Goal: Task Accomplishment & Management: Manage account settings

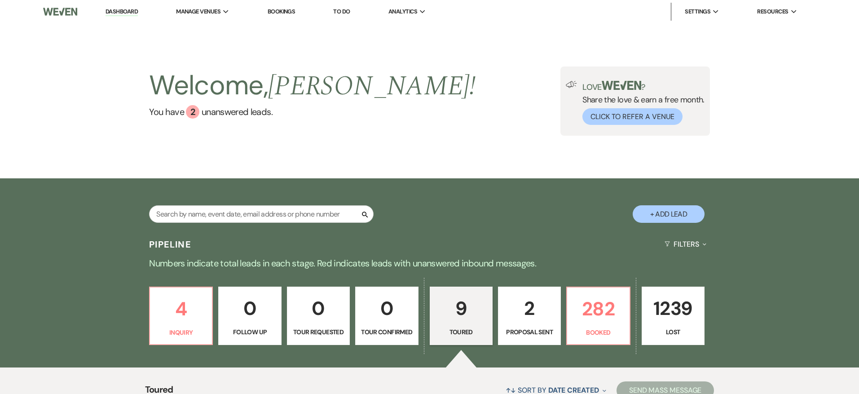
select select "5"
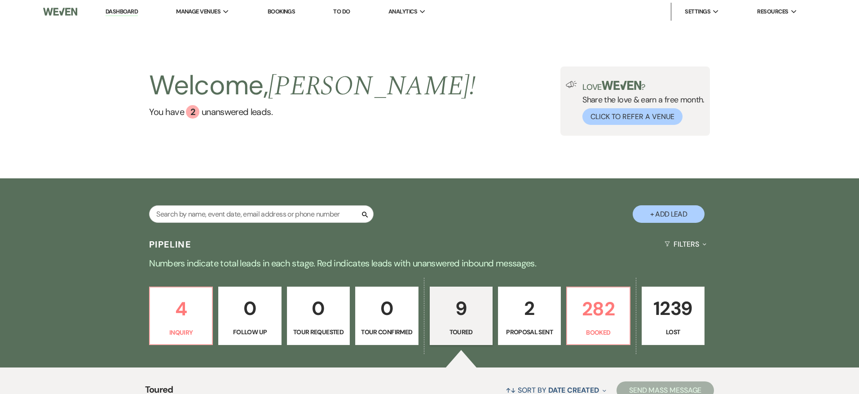
select select "5"
click at [254, 219] on input "text" at bounding box center [261, 214] width 224 height 18
type input "[PERSON_NAME]"
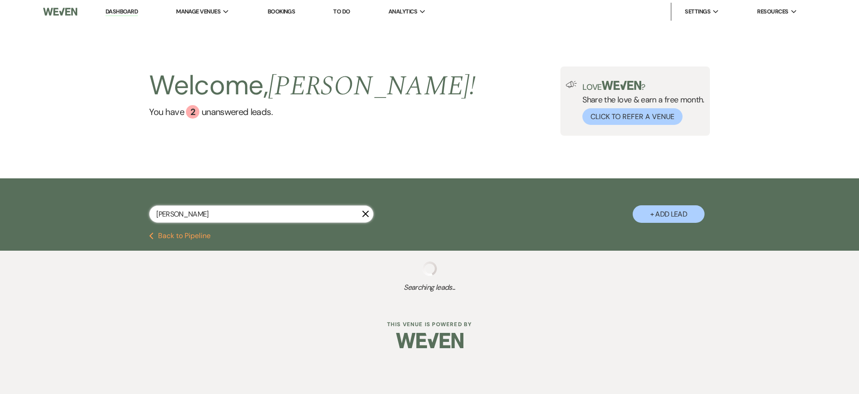
select select "8"
select select "5"
select select "8"
select select "5"
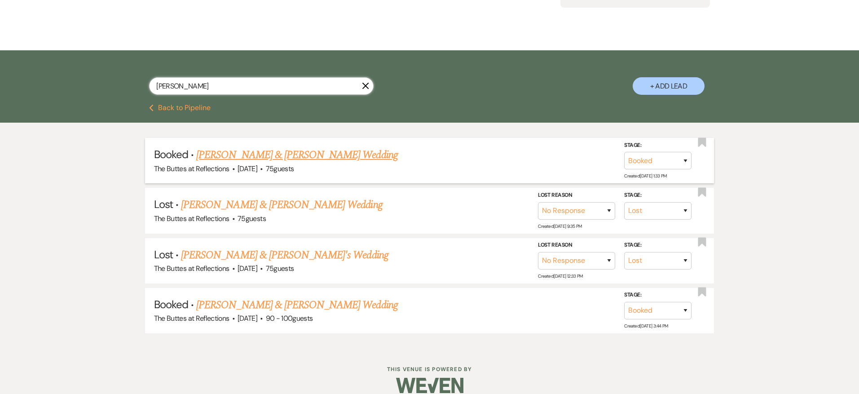
scroll to position [129, 0]
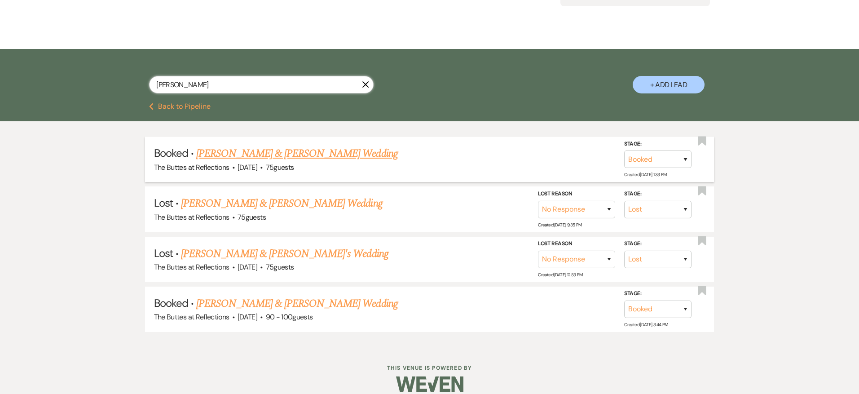
type input "[PERSON_NAME]"
click at [308, 154] on link "[PERSON_NAME] & [PERSON_NAME] Wedding" at bounding box center [296, 153] width 201 height 16
